Goal: Task Accomplishment & Management: Use online tool/utility

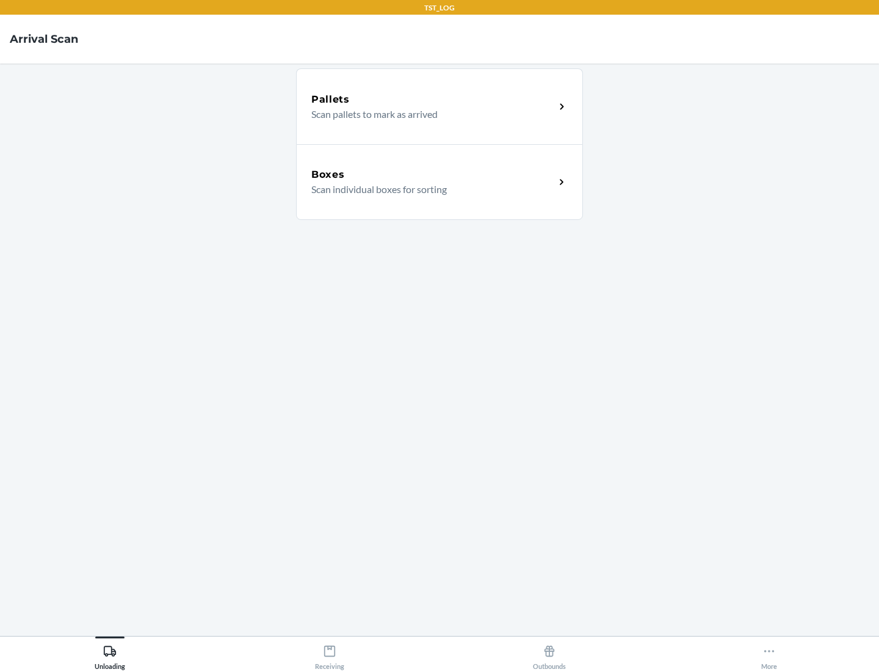
click at [433, 175] on div "Boxes" at bounding box center [433, 174] width 244 height 15
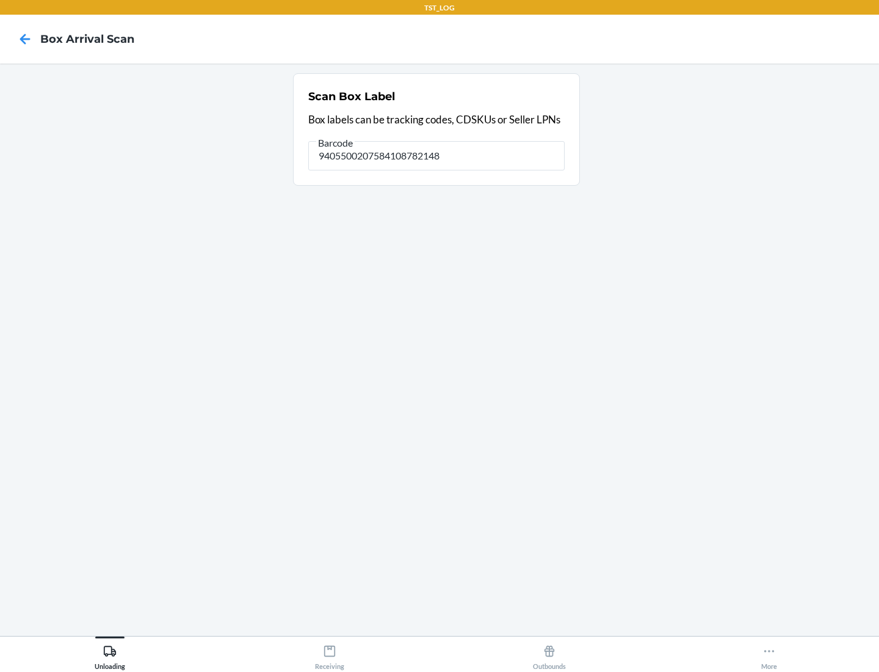
type input "9405500207584108782148"
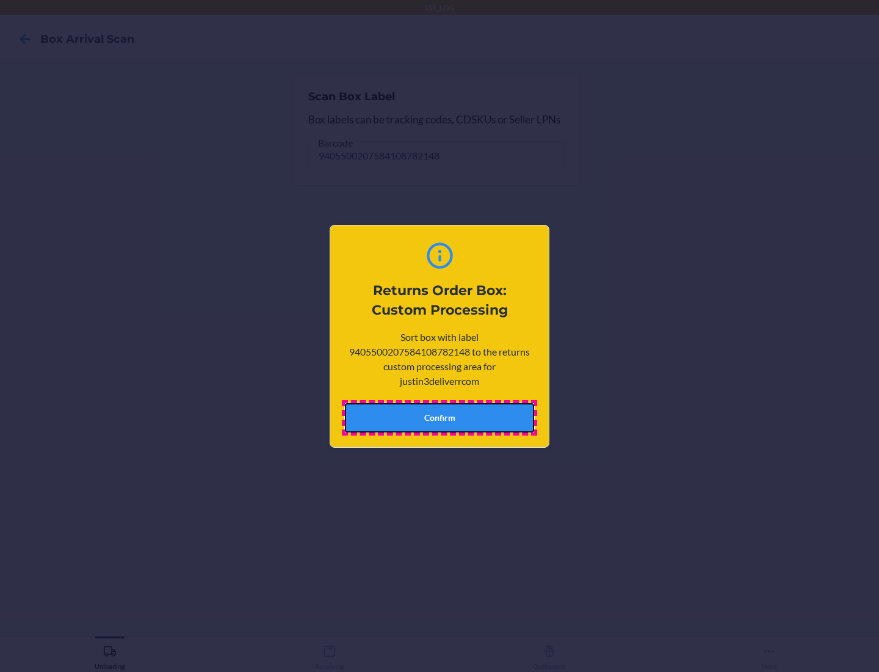
click at [440, 417] on button "Confirm" at bounding box center [439, 417] width 189 height 29
